Goal: Check status: Check status

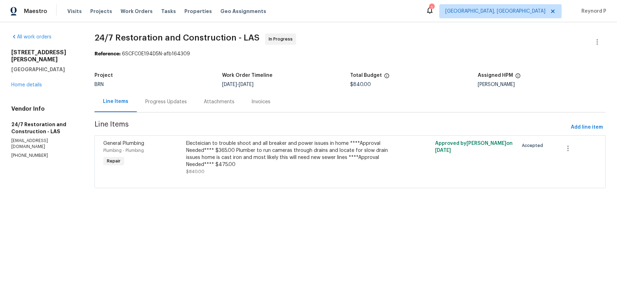
click at [162, 101] on div "Progress Updates" at bounding box center [166, 101] width 42 height 7
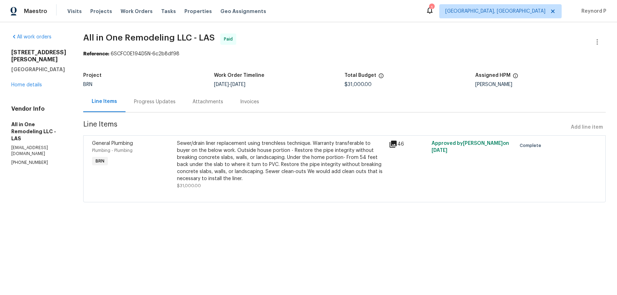
click at [153, 102] on div "Progress Updates" at bounding box center [155, 101] width 42 height 7
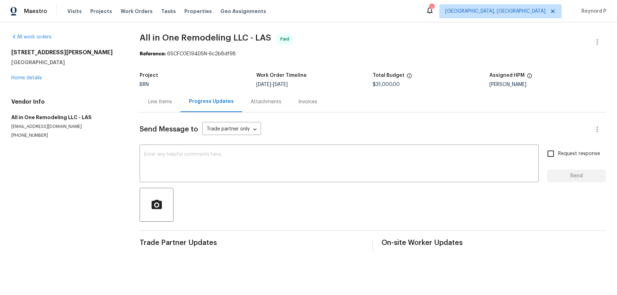
click at [162, 102] on div "Line Items" at bounding box center [160, 101] width 24 height 7
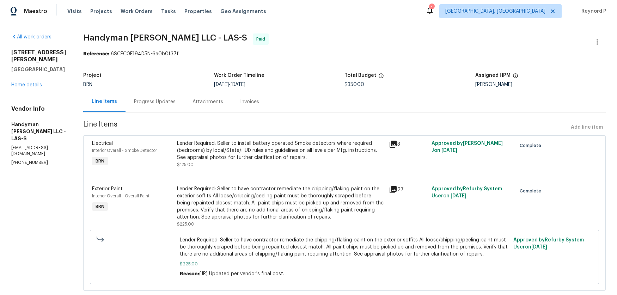
scroll to position [17, 0]
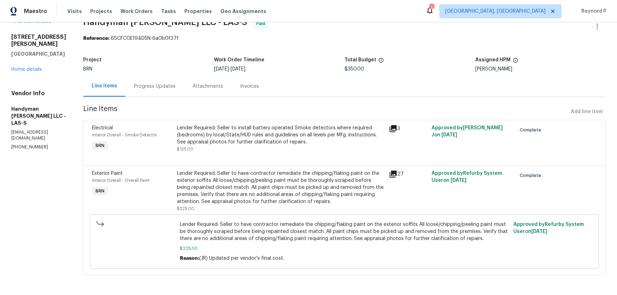
click at [150, 89] on div "Progress Updates" at bounding box center [155, 86] width 42 height 7
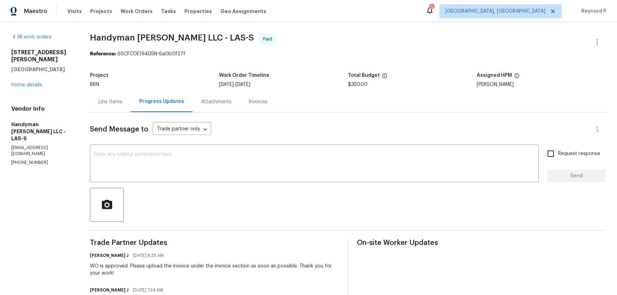
click at [92, 95] on div "Line Items" at bounding box center [110, 101] width 41 height 21
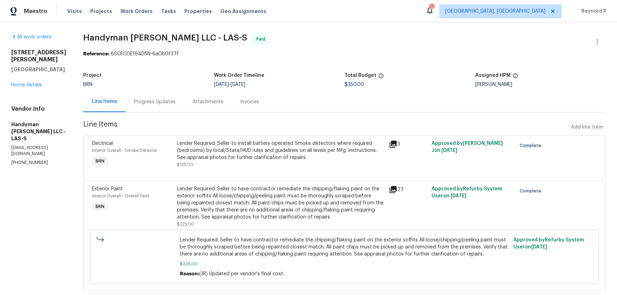
click at [265, 154] on div "Lender Required: Seller to install battery operated Smoke detectors where requi…" at bounding box center [281, 150] width 208 height 21
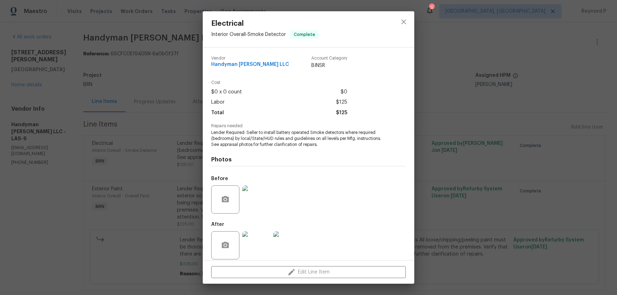
click at [146, 216] on div "Electrical Interior Overall - Smoke Detector Complete Vendor Handyman Ruben LLC…" at bounding box center [308, 147] width 617 height 295
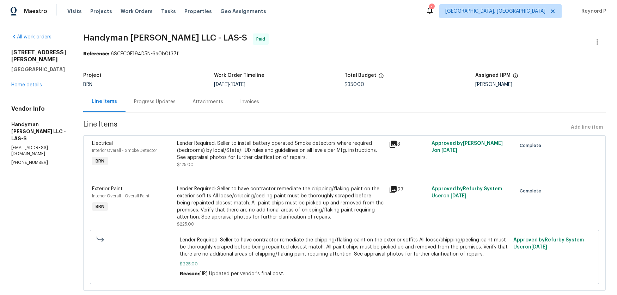
click at [226, 213] on div "Lender Required: Seller to have contractor remediate the chipping/flaking paint…" at bounding box center [281, 203] width 208 height 35
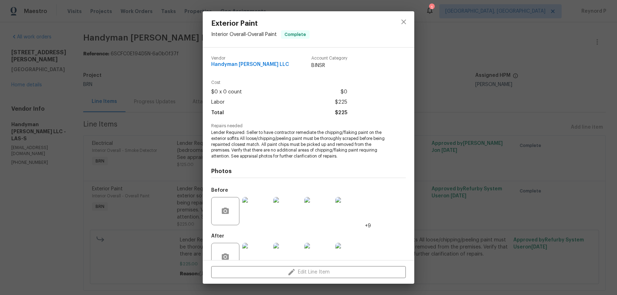
click at [145, 174] on div "Exterior Paint Interior Overall - Overall Paint Complete Vendor Handyman Ruben …" at bounding box center [308, 147] width 617 height 295
